Goal: Information Seeking & Learning: Learn about a topic

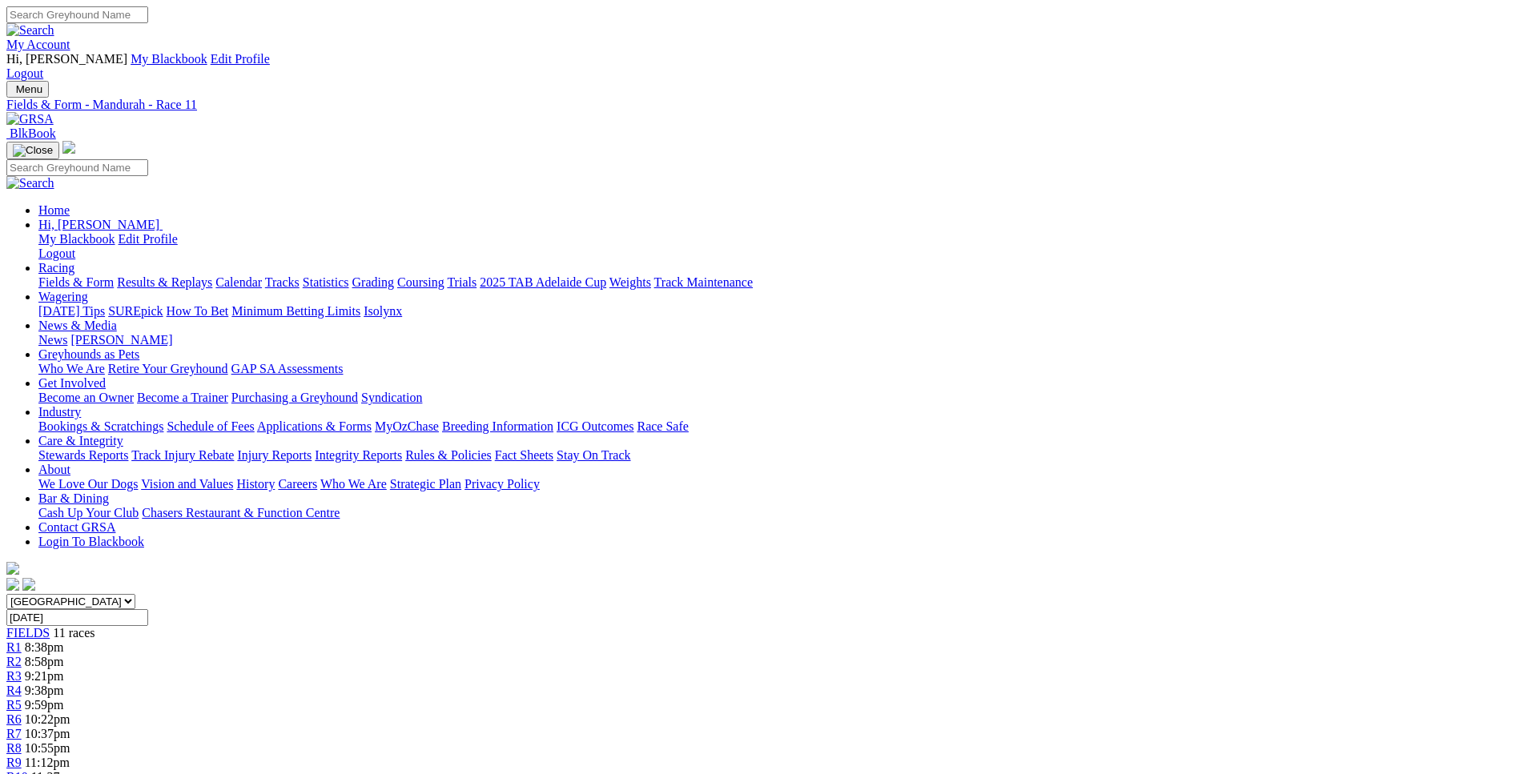
click at [64, 698] on span "9:59pm" at bounding box center [44, 705] width 39 height 14
click at [60, 684] on span "2 3 7 1" at bounding box center [42, 691] width 35 height 14
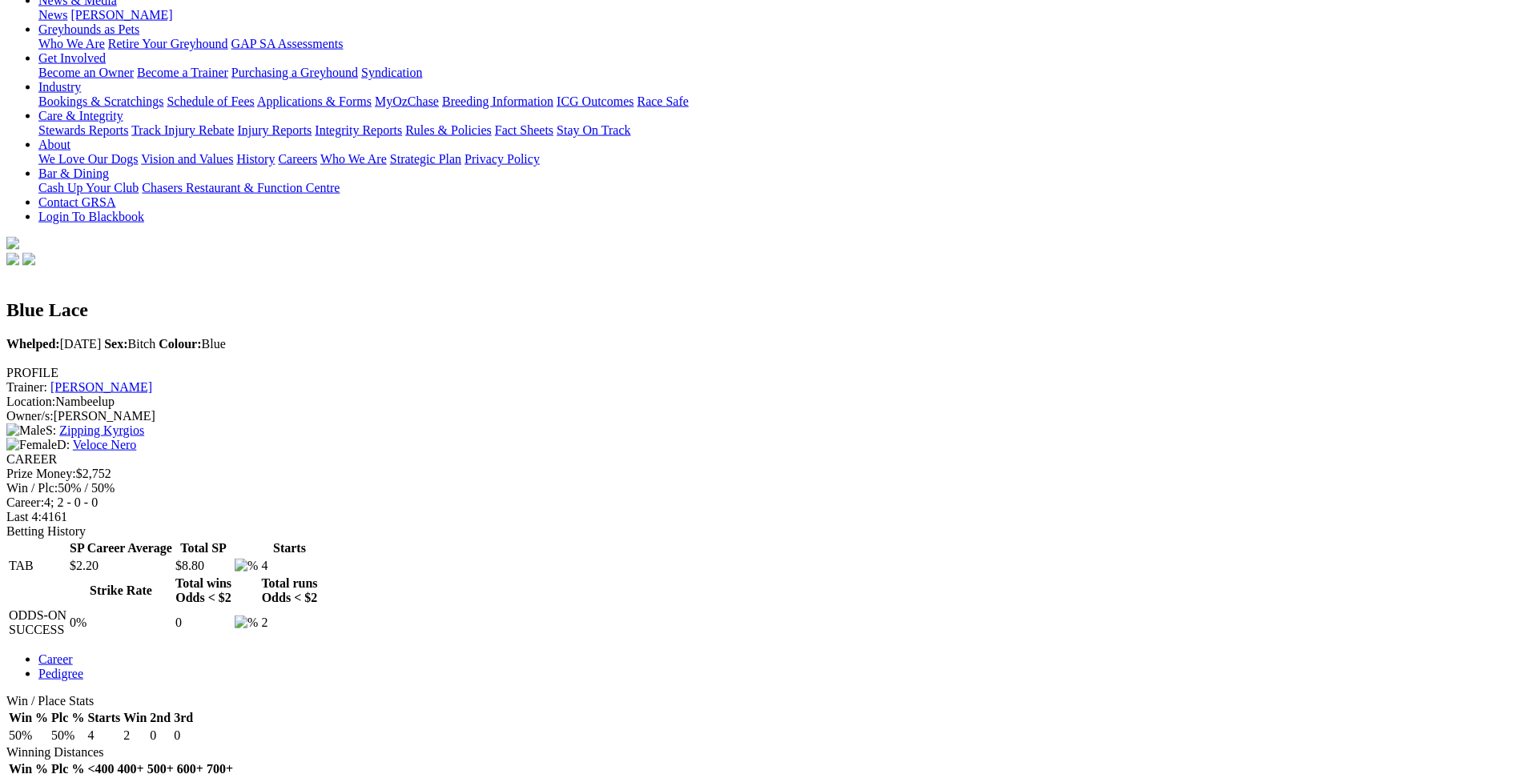
scroll to position [326, 0]
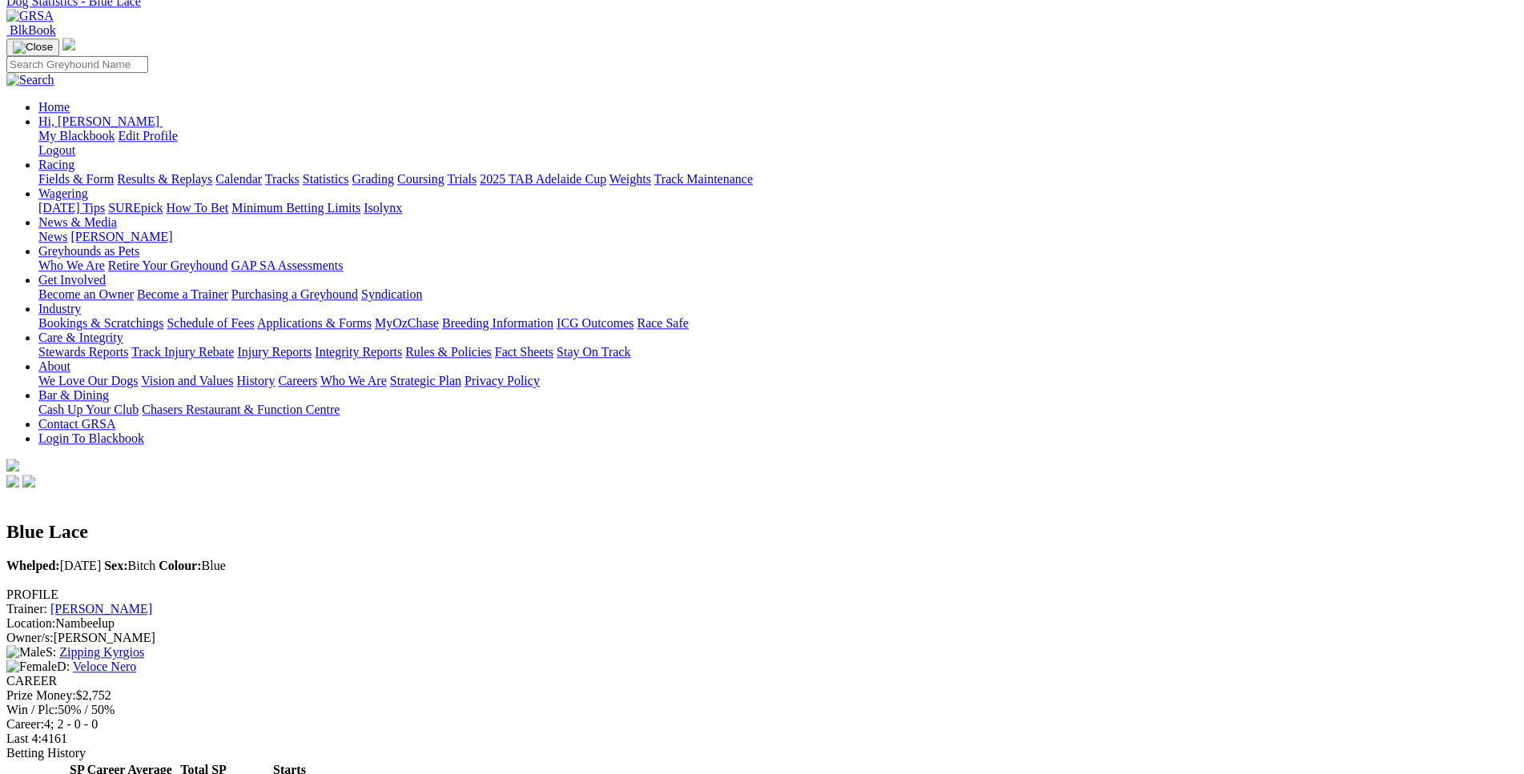
scroll to position [0, 0]
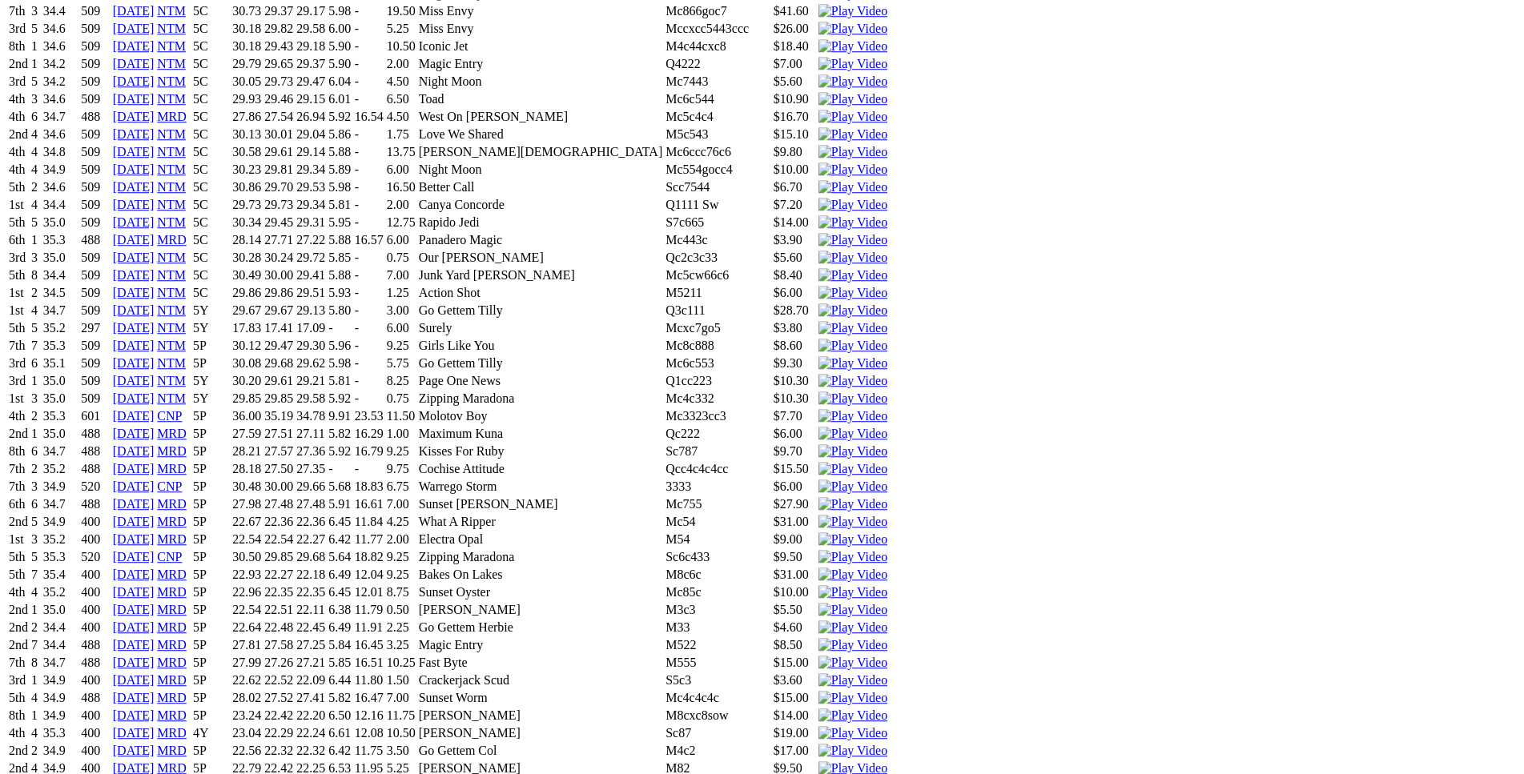
scroll to position [1902, 0]
